Goal: Task Accomplishment & Management: Complete application form

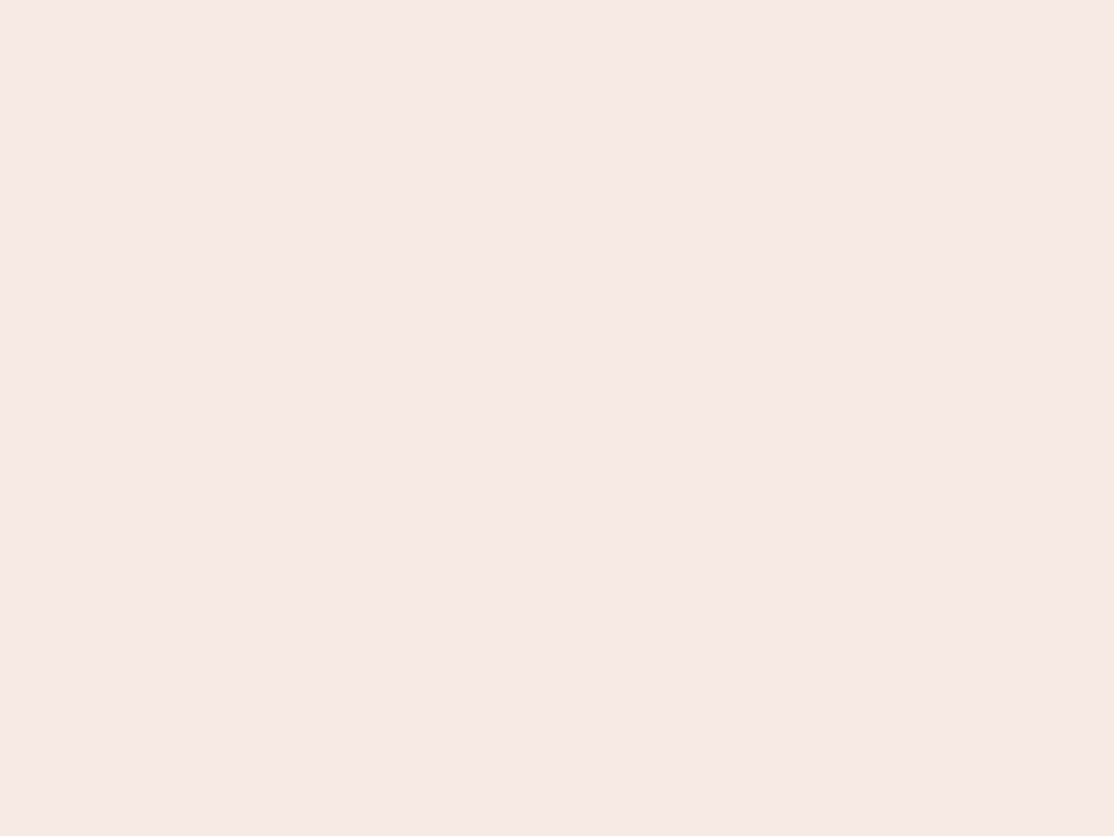
click at [557, 418] on nb-app "Almost there Thank you for registering for Newbook. Your account is under revie…" at bounding box center [557, 418] width 1114 height 836
click at [557, 0] on nb-app "Almost there Thank you for registering for Newbook. Your account is under revie…" at bounding box center [557, 418] width 1114 height 836
click at [595, 0] on nb-app "Almost there Thank you for registering for Newbook. Your account is under revie…" at bounding box center [557, 418] width 1114 height 836
click at [557, 418] on nb-app "Almost there Thank you for registering for Newbook. Your account is under revie…" at bounding box center [557, 418] width 1114 height 836
click at [557, 0] on nb-app "Almost there Thank you for registering for Newbook. Your account is under revie…" at bounding box center [557, 418] width 1114 height 836
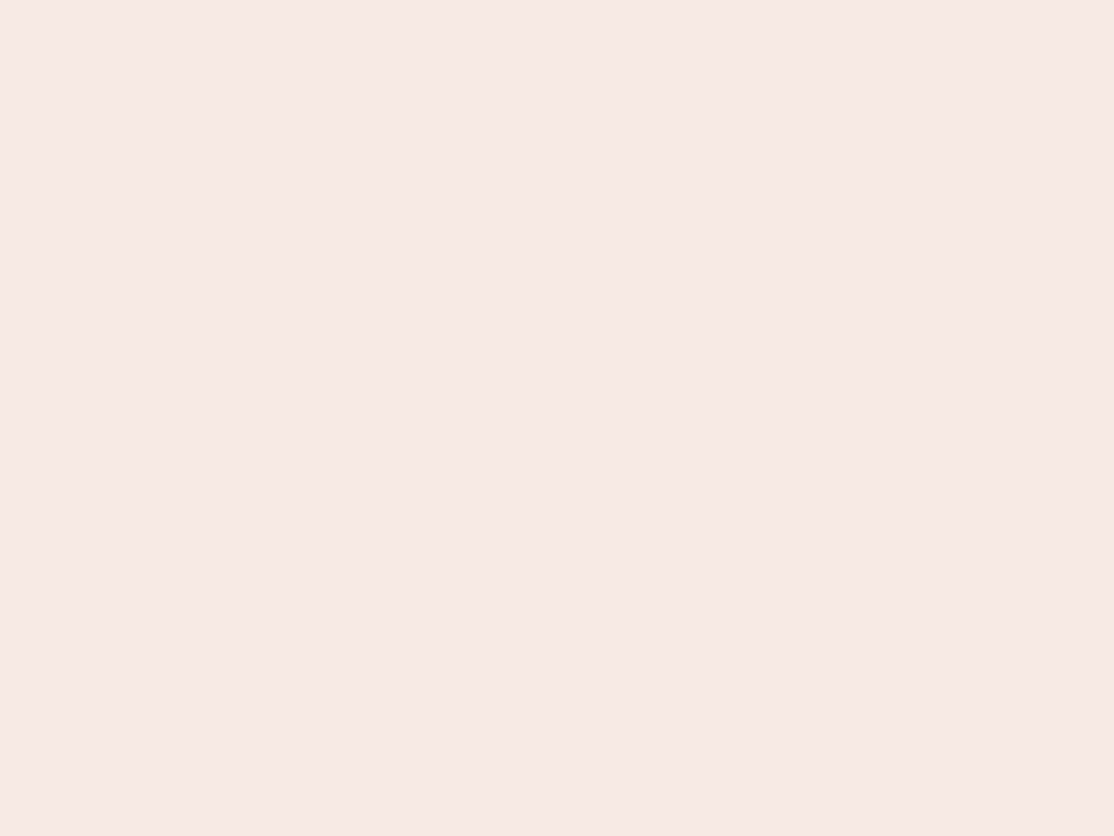
click at [389, 0] on nb-app "Almost there Thank you for registering for Newbook. Your account is under revie…" at bounding box center [557, 418] width 1114 height 836
click at [557, 418] on nb-app "Almost there Thank you for registering for Newbook. Your account is under revie…" at bounding box center [557, 418] width 1114 height 836
click at [557, 0] on nb-app "Almost there Thank you for registering for Newbook. Your account is under revie…" at bounding box center [557, 418] width 1114 height 836
click at [389, 0] on nb-app "Almost there Thank you for registering for Newbook. Your account is under revie…" at bounding box center [557, 418] width 1114 height 836
click at [557, 418] on nb-app "Almost there Thank you for registering for Newbook. Your account is under revie…" at bounding box center [557, 418] width 1114 height 836
